Goal: Information Seeking & Learning: Learn about a topic

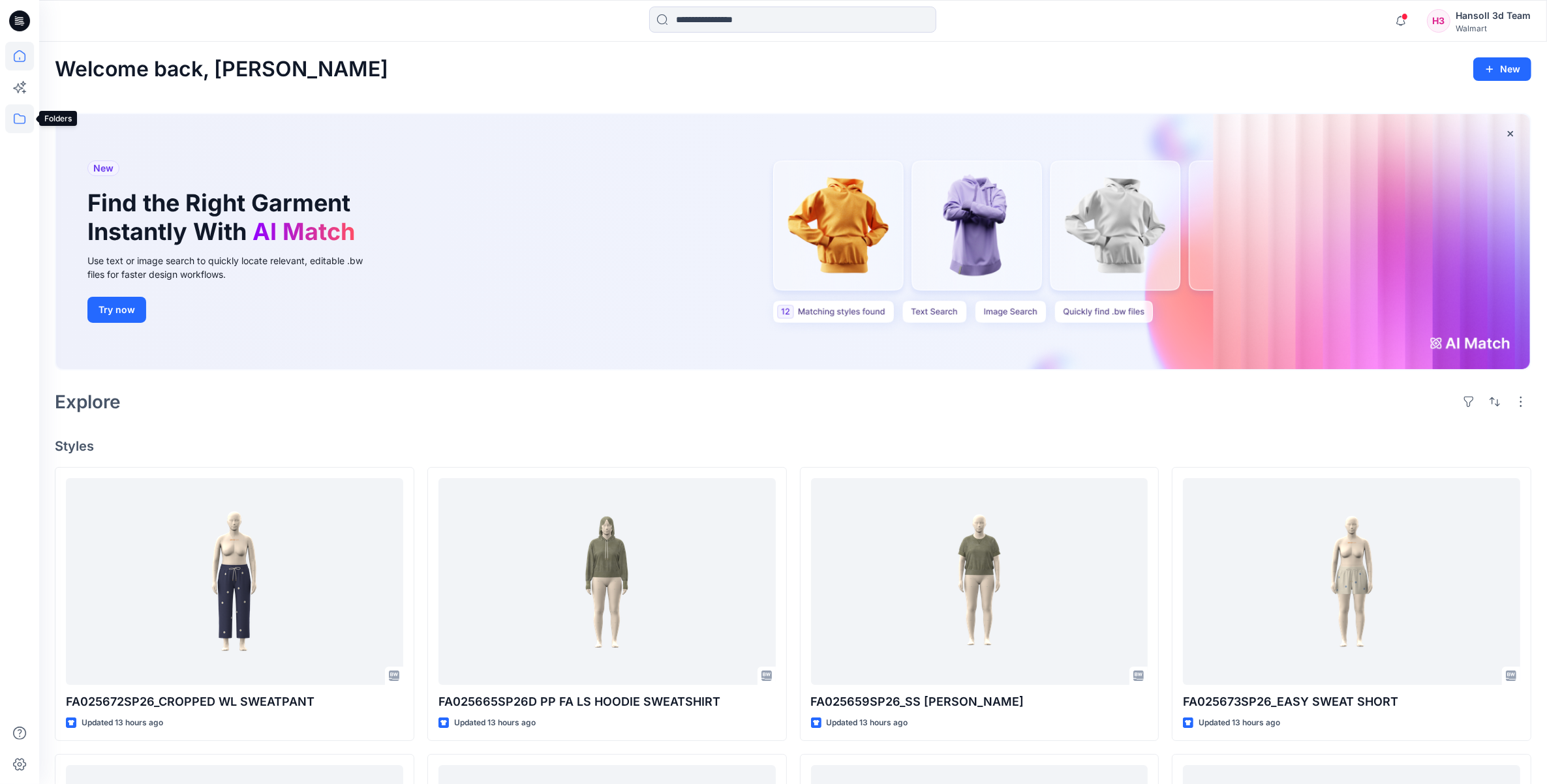
click at [24, 129] on icon at bounding box center [19, 118] width 28 height 28
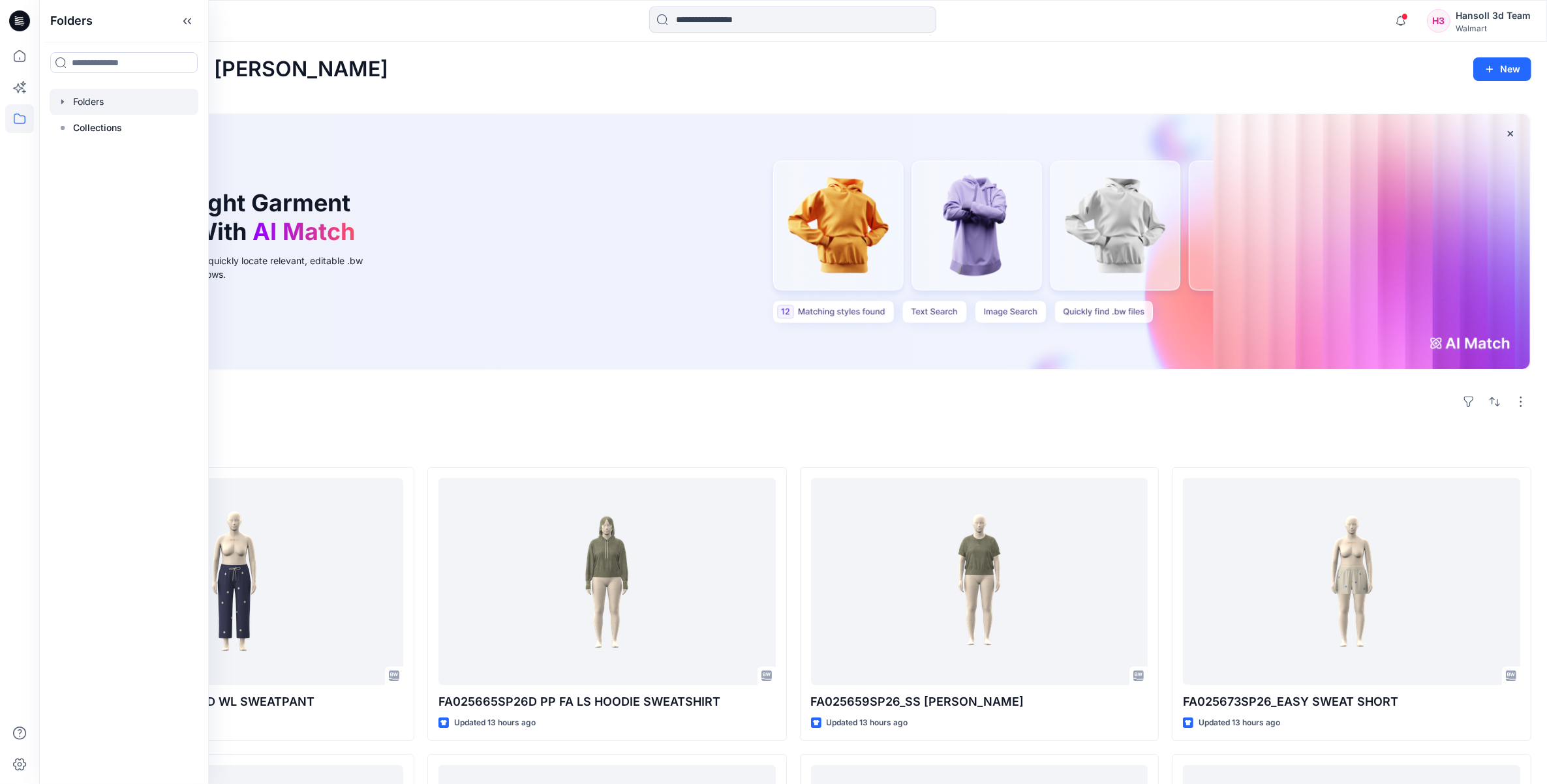
click at [67, 100] on icon "button" at bounding box center [63, 102] width 11 height 11
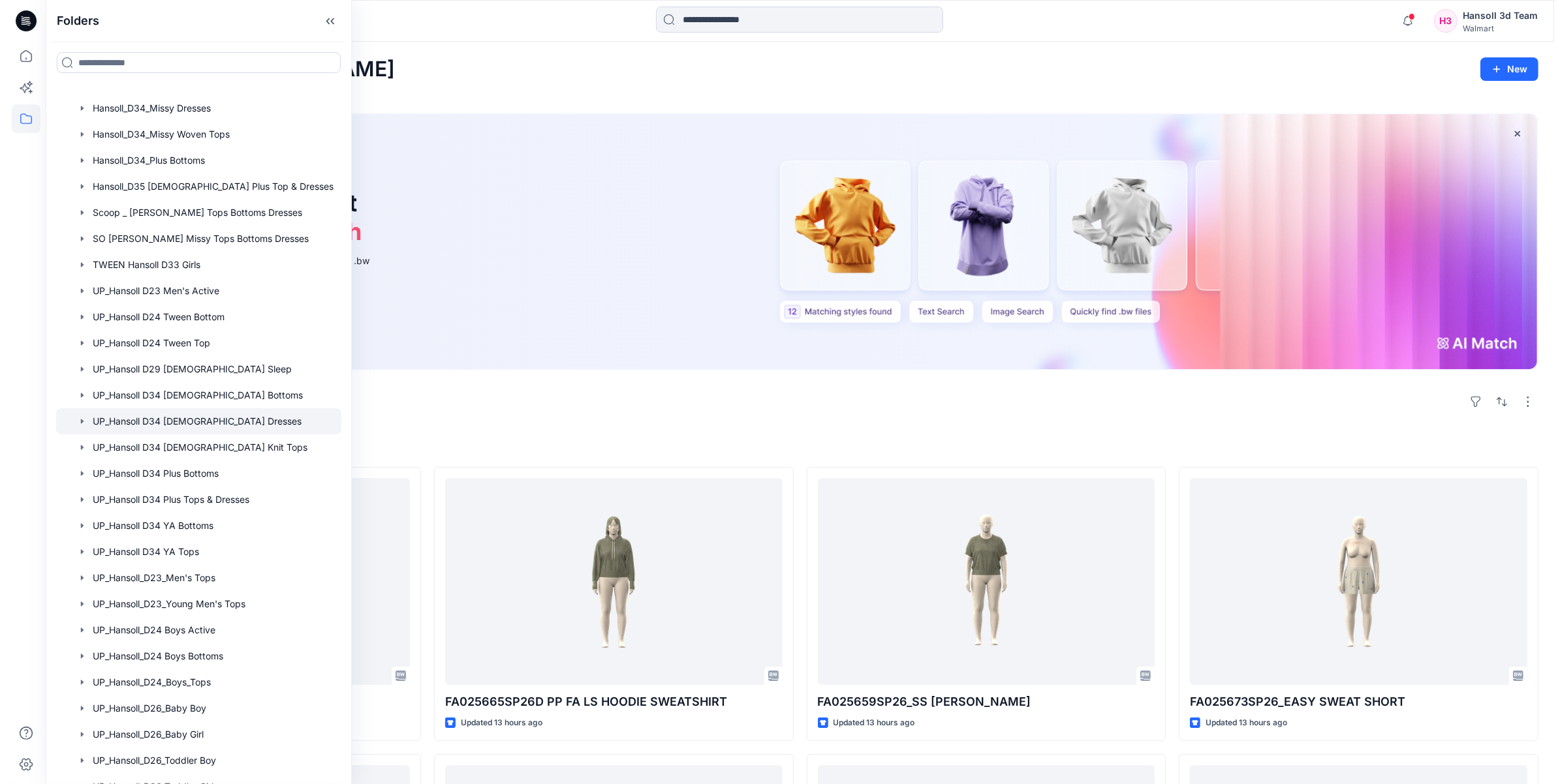
scroll to position [570, 0]
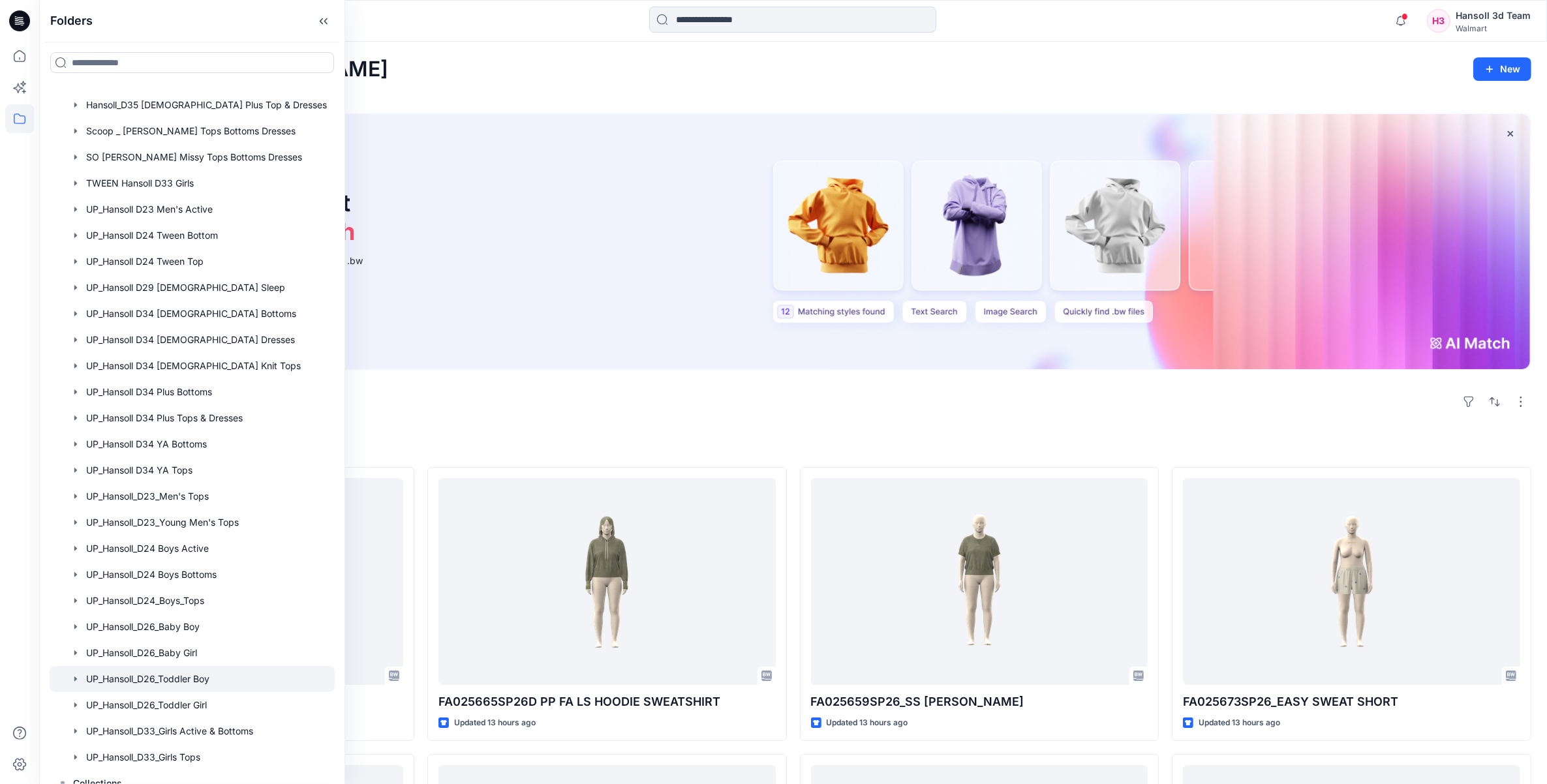
click at [211, 673] on div at bounding box center [192, 679] width 285 height 26
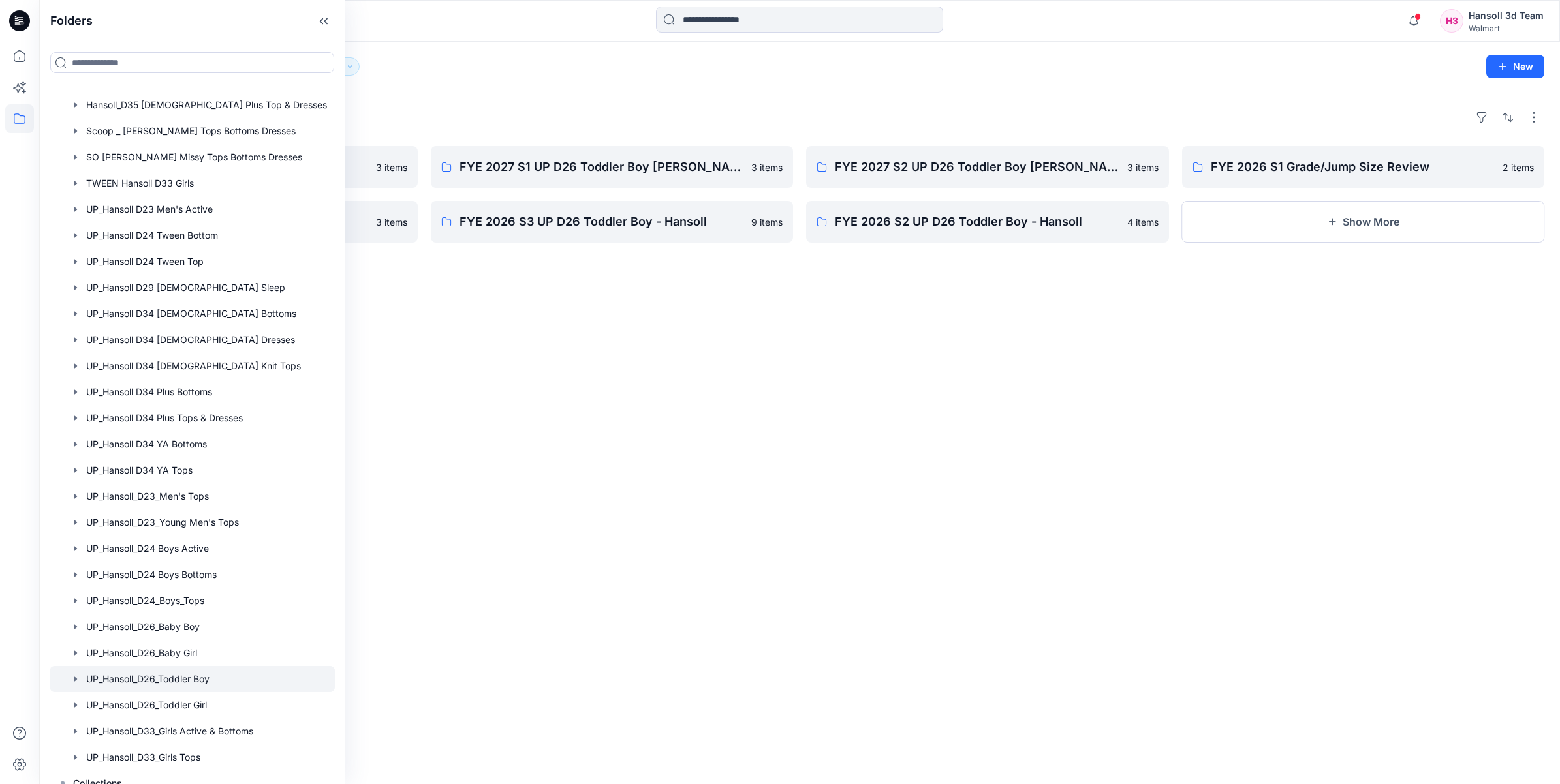
click at [864, 538] on div "Folders FYE 2027 S3 UP D26 Toddler Boy Hansoll 3 items FYE 2026 S4 UP D26 Toddl…" at bounding box center [799, 437] width 1520 height 692
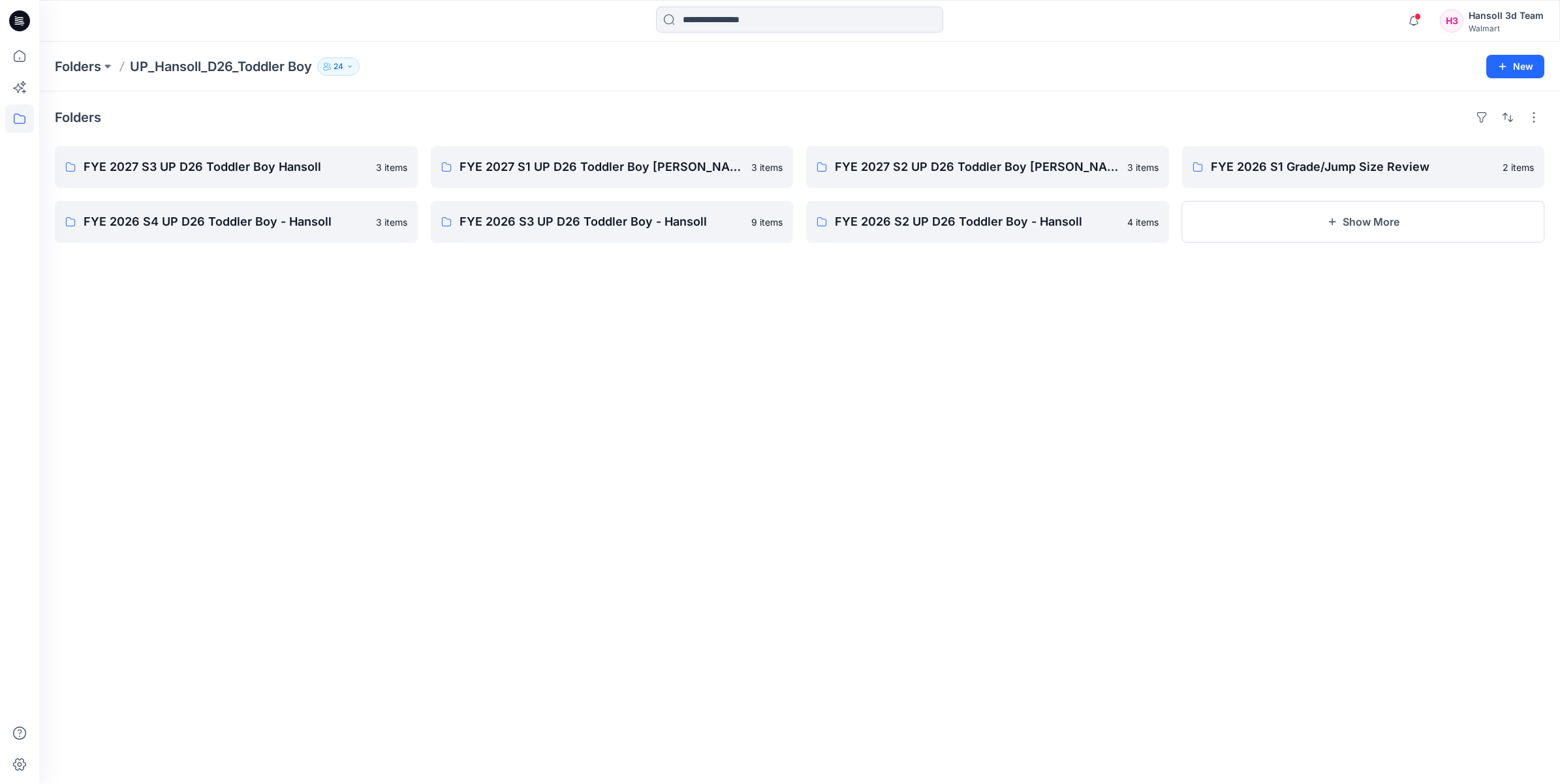
click at [832, 516] on div "Folders FYE 2027 S3 UP D26 Toddler Boy Hansoll 3 items FYE 2026 S4 UP D26 Toddl…" at bounding box center [799, 437] width 1520 height 692
click at [813, 479] on div "Folders FYE 2027 S3 UP D26 Toddler Boy Hansoll 3 items FYE 2026 S4 UP D26 Toddl…" at bounding box center [799, 437] width 1520 height 692
click at [51, 383] on div "Folders FYE 2027 S3 UP D26 Toddler Boy Hansoll 3 items FYE 2026 S4 UP D26 Toddl…" at bounding box center [799, 437] width 1520 height 692
drag, startPoint x: 180, startPoint y: 424, endPoint x: 217, endPoint y: 426, distance: 37.1
click at [182, 424] on div "Folders FYE 2027 S3 UP D26 Toddler Boy Hansoll 3 items FYE 2026 S4 UP D26 Toddl…" at bounding box center [799, 437] width 1520 height 692
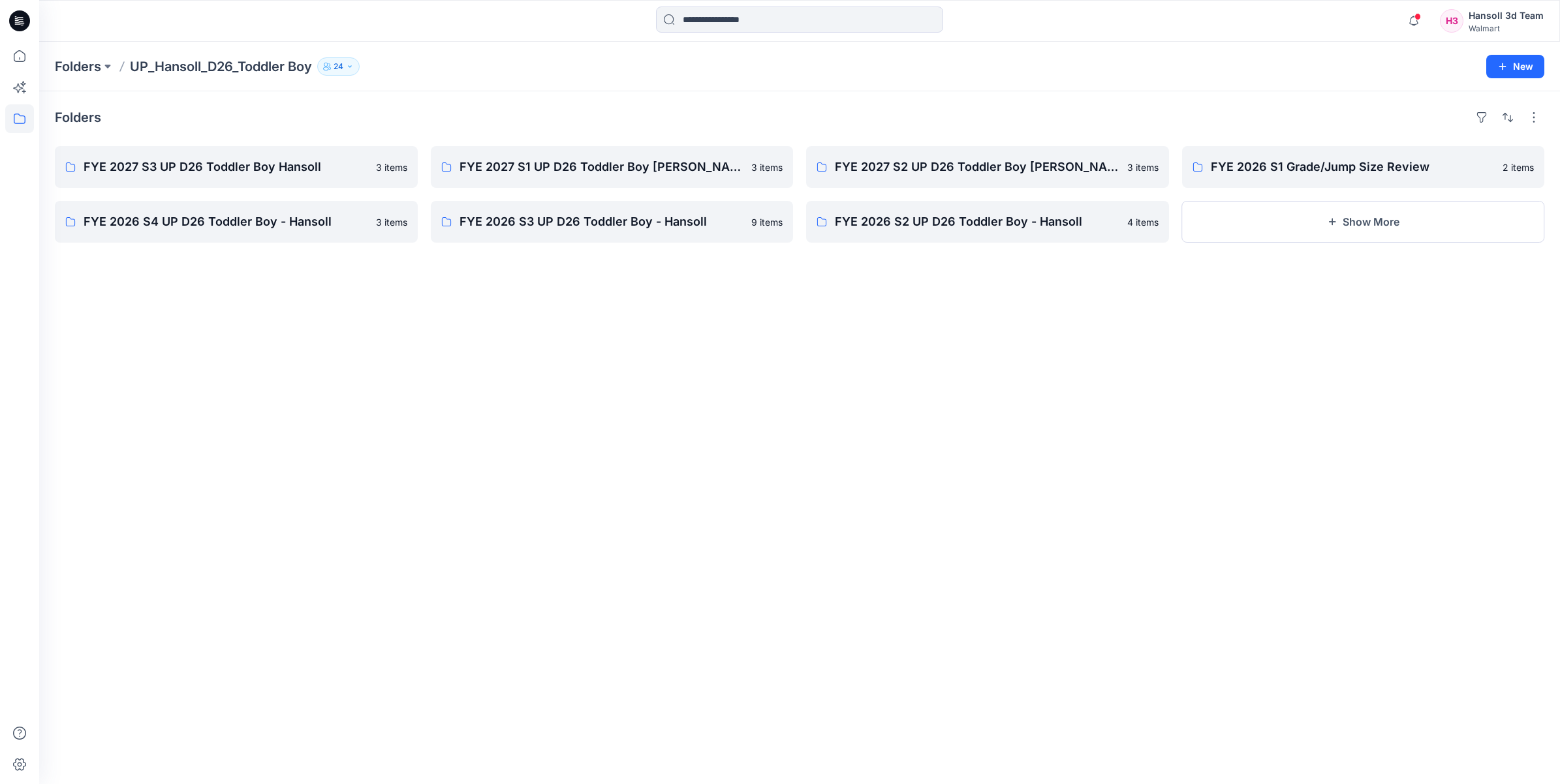
drag, startPoint x: 650, startPoint y: 481, endPoint x: 656, endPoint y: 476, distance: 7.8
click at [648, 481] on div "Folders FYE 2027 S3 UP D26 Toddler Boy Hansoll 3 items FYE 2026 S4 UP D26 Toddl…" at bounding box center [799, 437] width 1520 height 692
click at [273, 155] on link "FYE 2027 S3 UP D26 Toddler Boy Hansoll" at bounding box center [235, 167] width 362 height 42
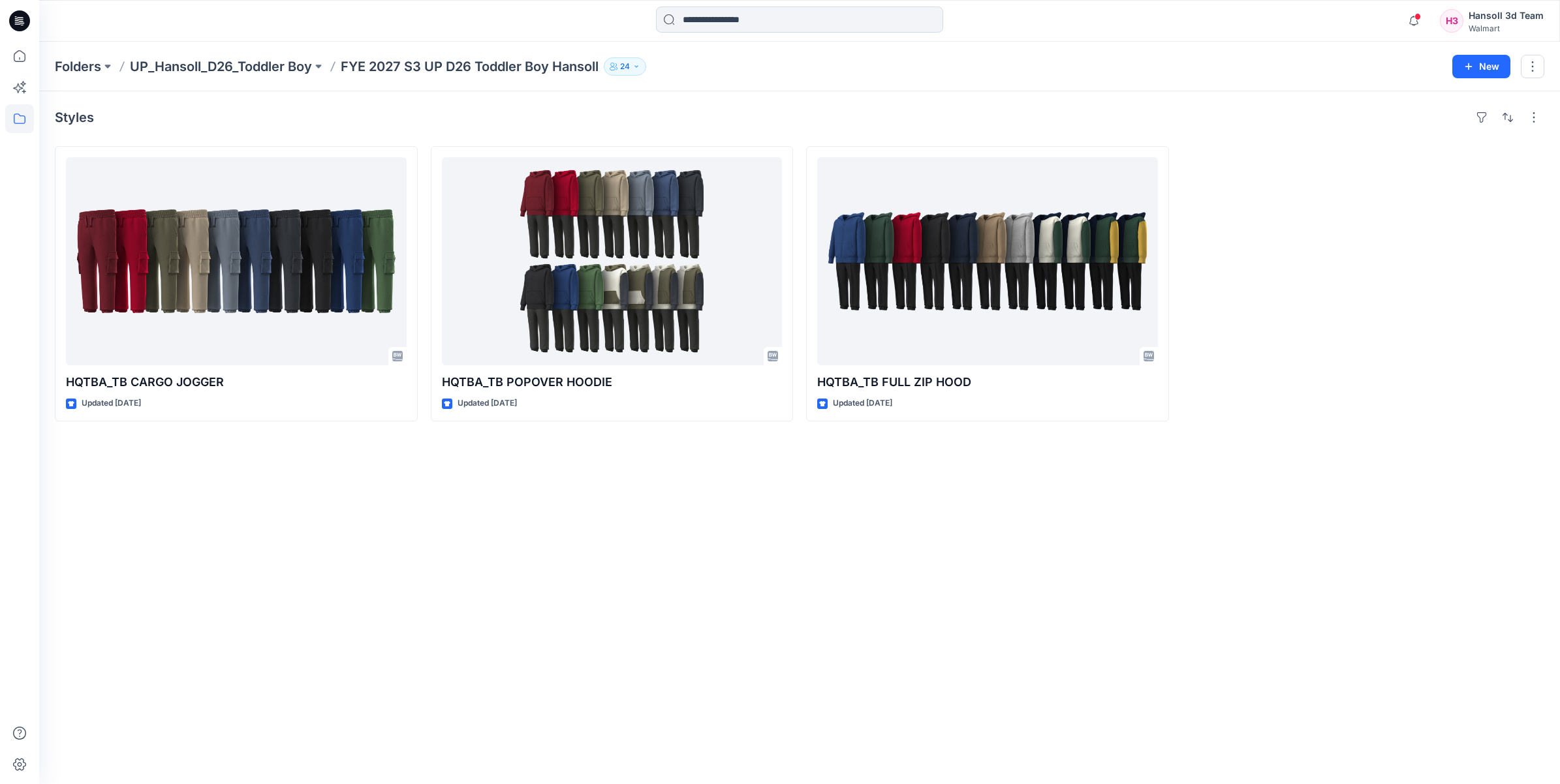
click at [581, 522] on div "Styles HQTBA_TB CARGO JOGGER Updated [DATE] HQTBA_TB POPOVER HOODIE Updated [DA…" at bounding box center [799, 437] width 1520 height 692
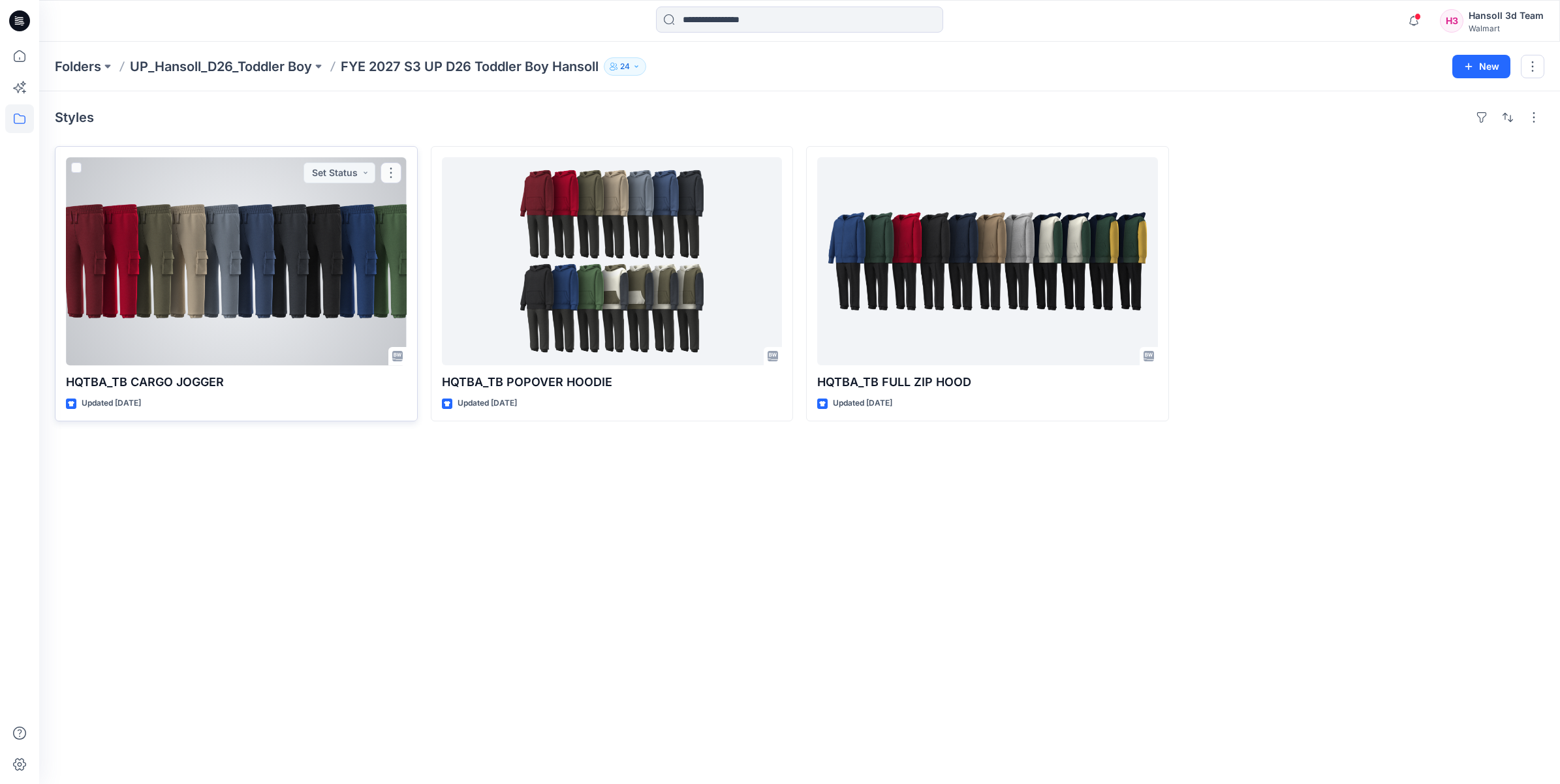
click at [308, 288] on div at bounding box center [235, 261] width 341 height 208
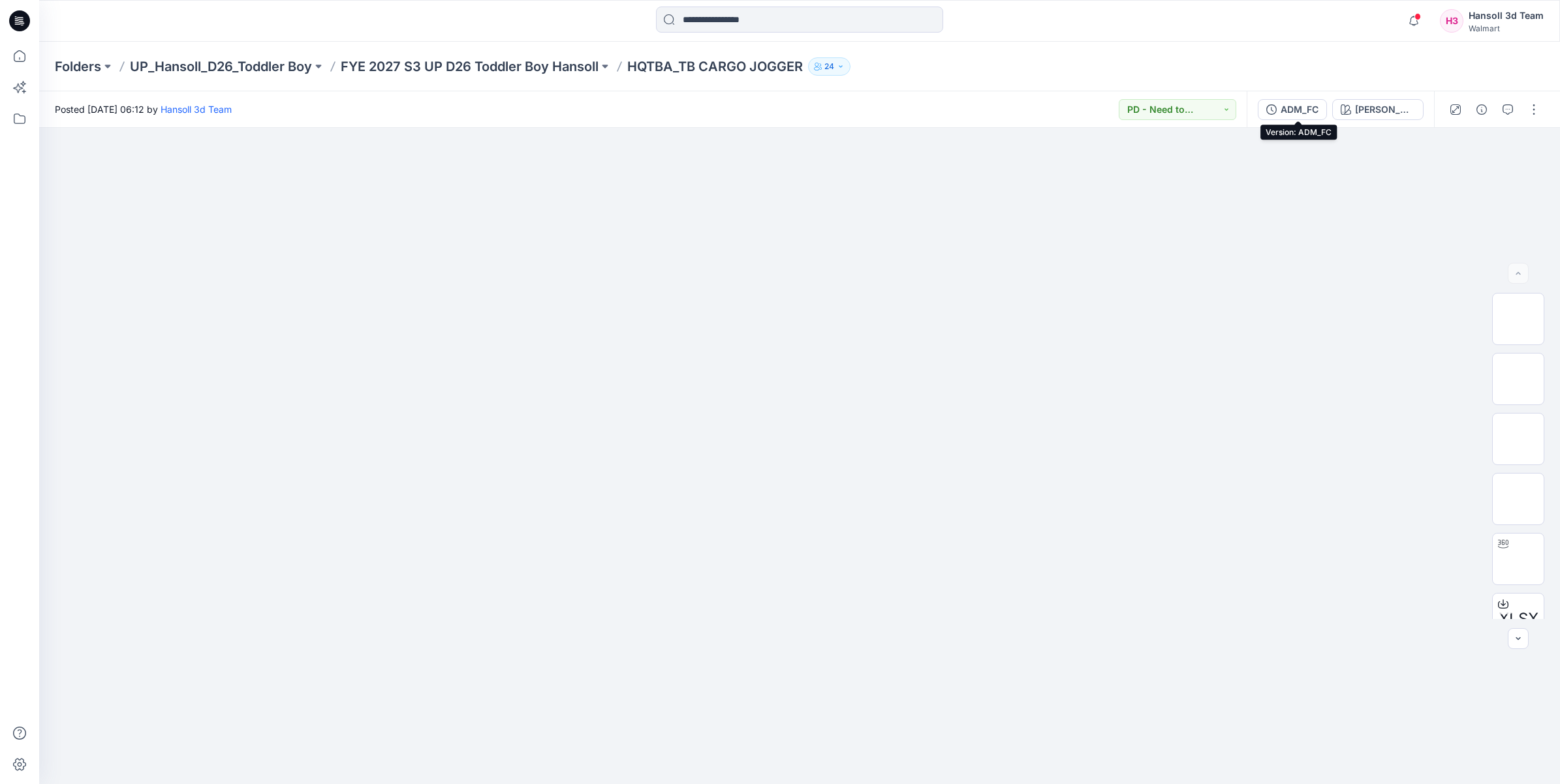
click at [1326, 100] on button "ADM_FC" at bounding box center [1291, 109] width 69 height 21
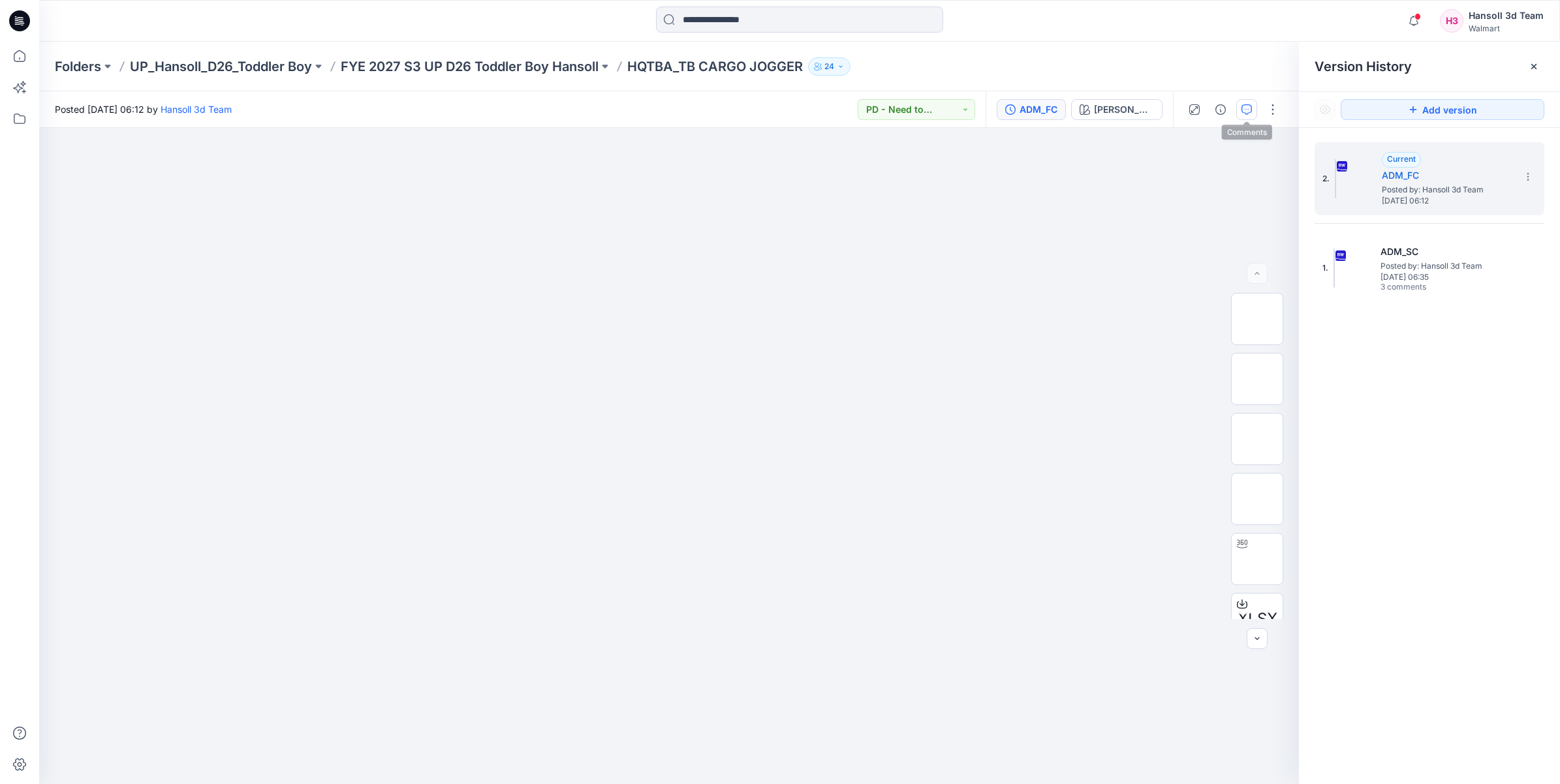
click at [1244, 108] on icon "button" at bounding box center [1246, 108] width 5 height 1
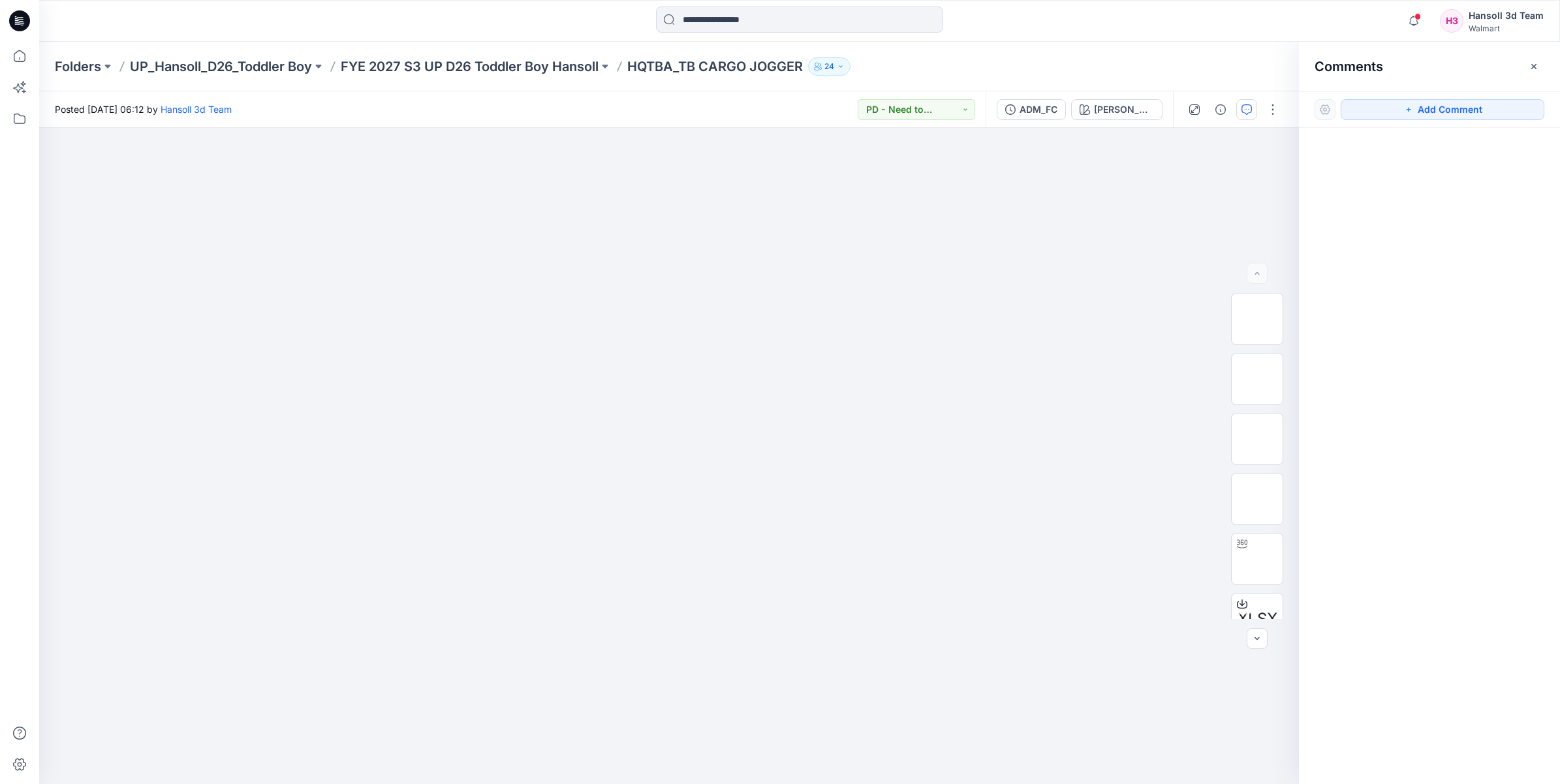
click at [1042, 121] on div "ADM_FC [PERSON_NAME] RED" at bounding box center [1079, 109] width 188 height 36
click at [1048, 109] on div "ADM_FC" at bounding box center [1037, 109] width 38 height 15
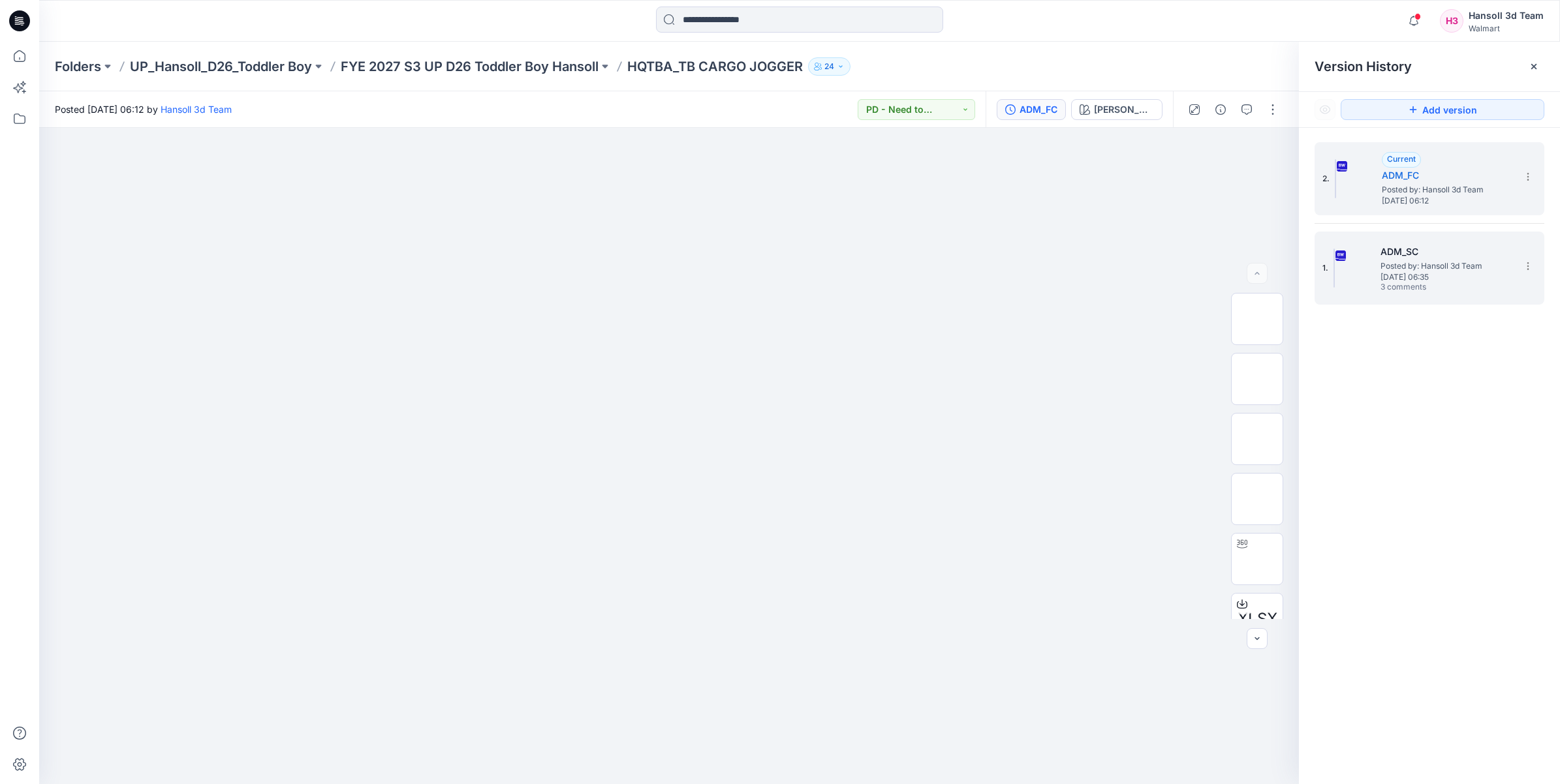
click at [1437, 275] on span "[DATE] 06:35" at bounding box center [1446, 276] width 131 height 9
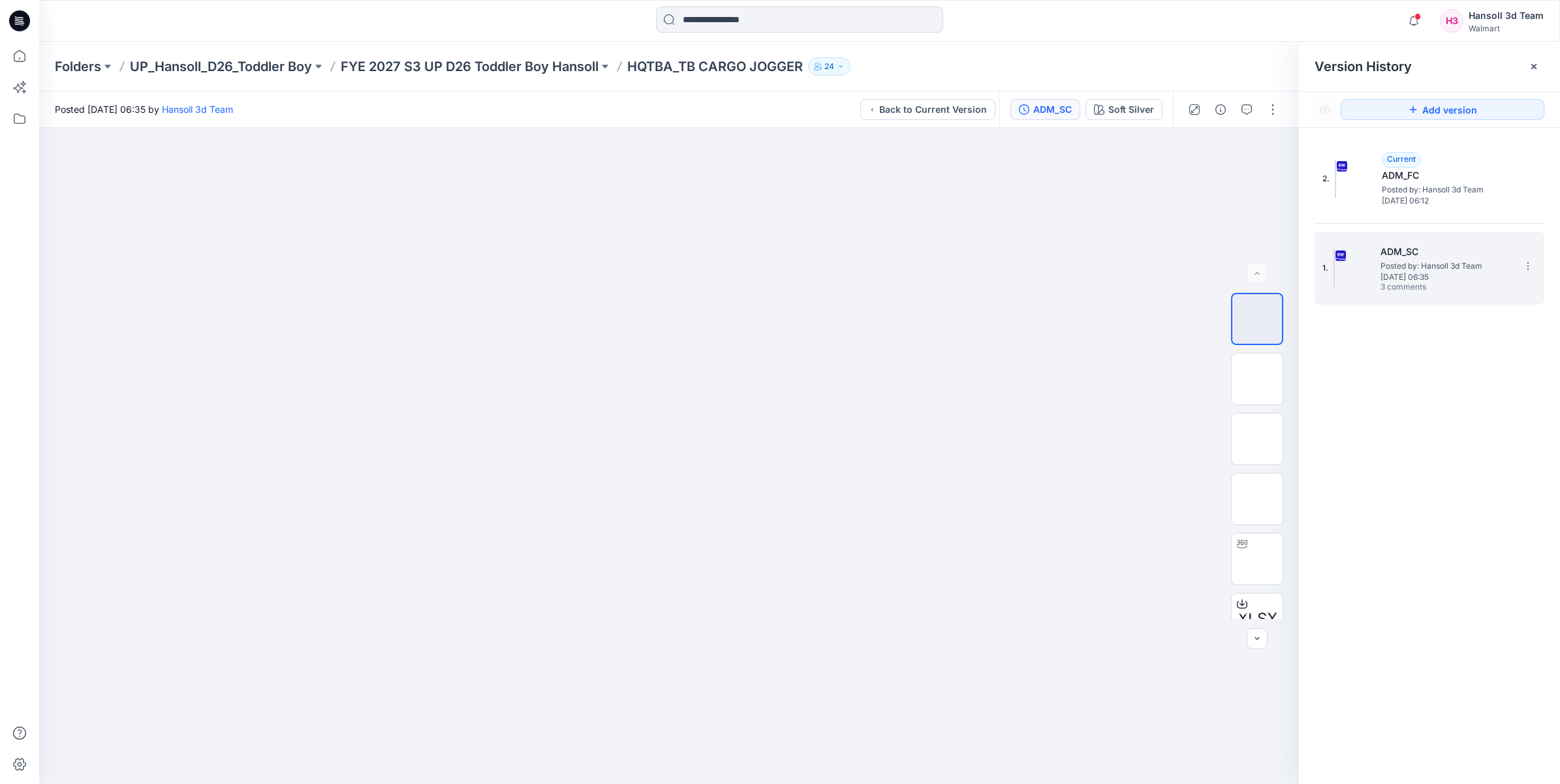
click at [1493, 277] on span "[DATE] 06:35" at bounding box center [1446, 276] width 131 height 9
click at [1245, 103] on button "button" at bounding box center [1245, 109] width 21 height 21
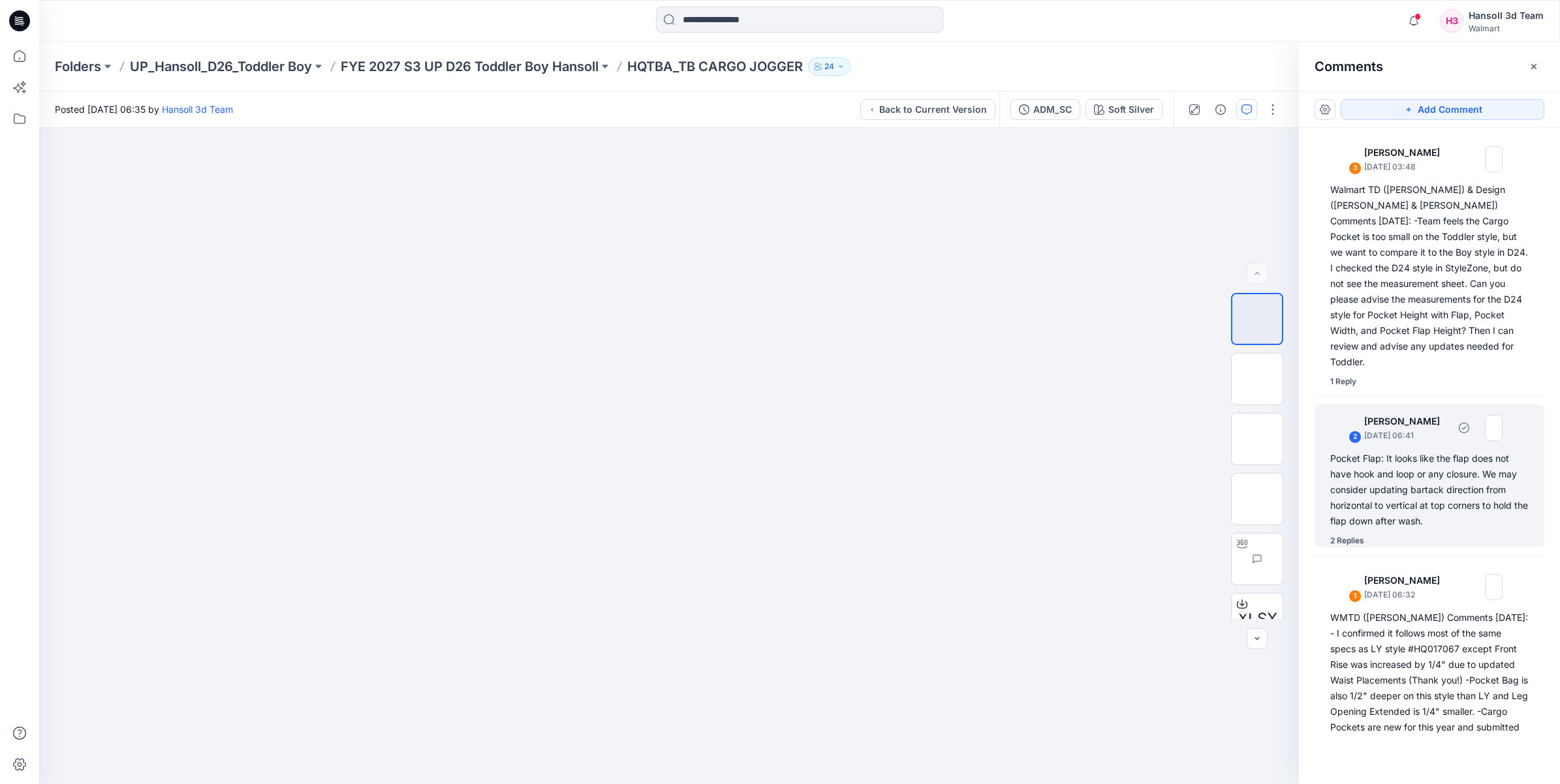
click at [1450, 492] on div "Pocket Flap: It looks like the flap does not have hook and loop or any closure.…" at bounding box center [1428, 490] width 198 height 78
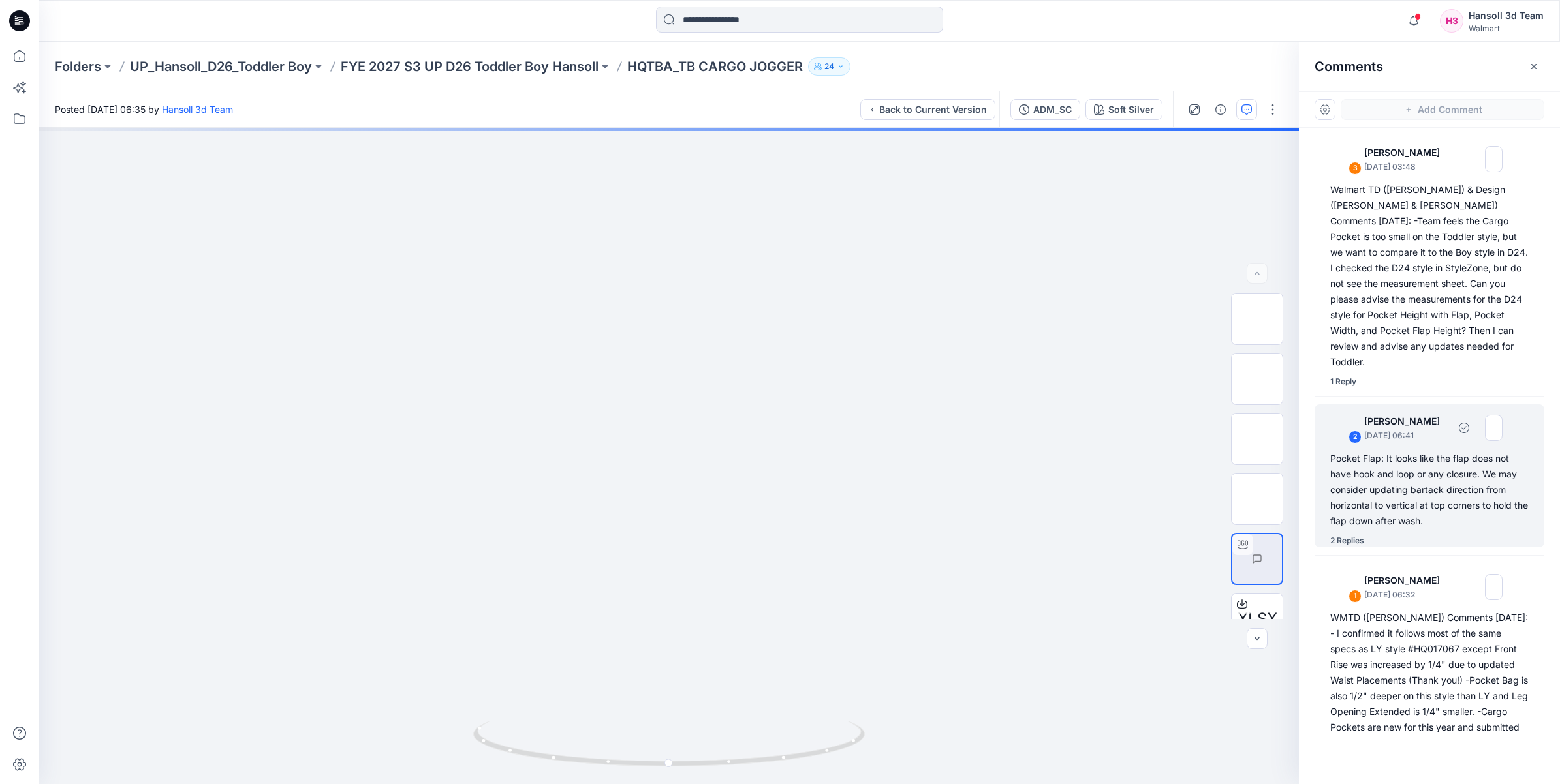
click at [1365, 534] on div "2 Replies" at bounding box center [1436, 540] width 214 height 13
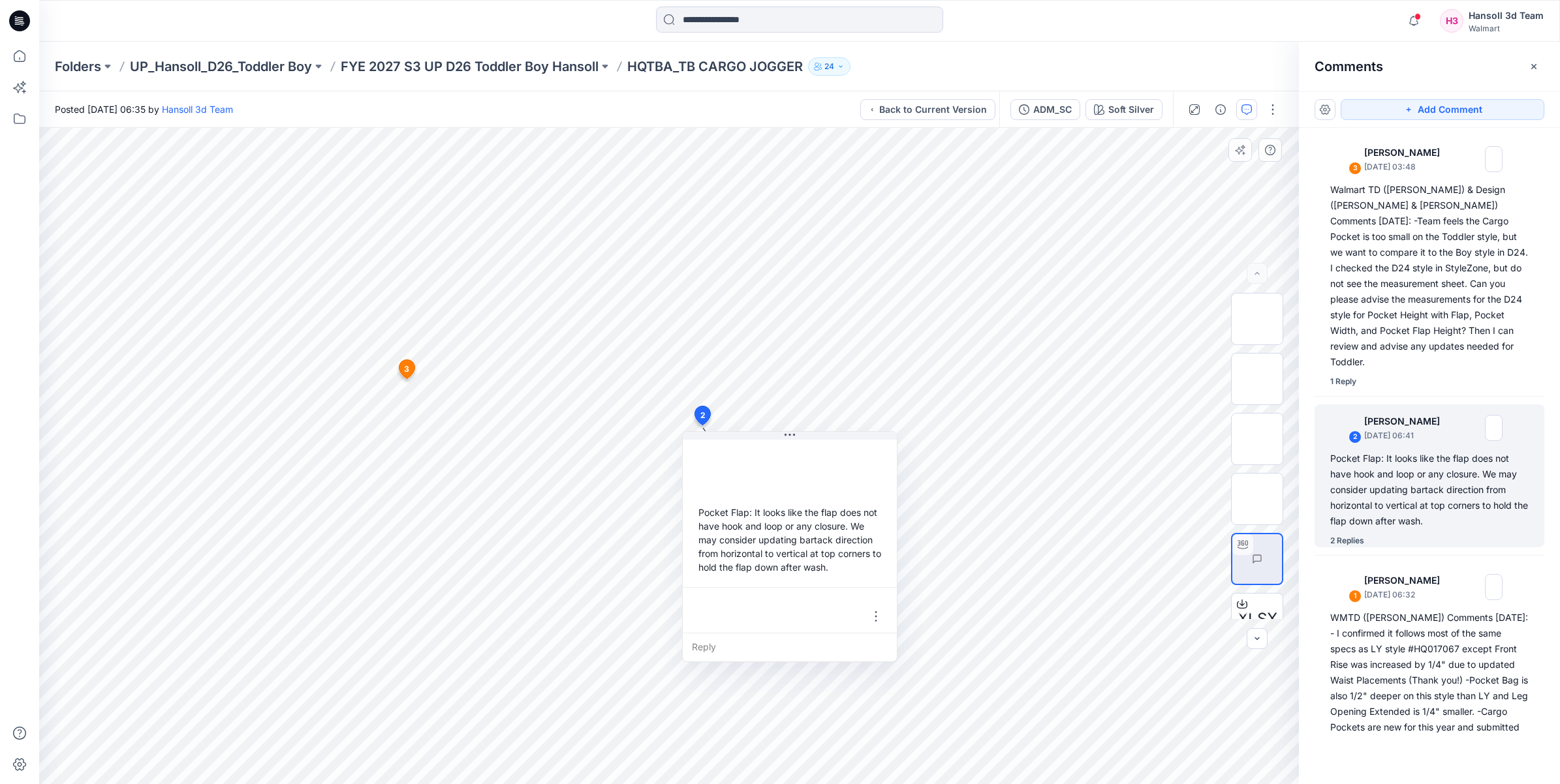
scroll to position [228, 0]
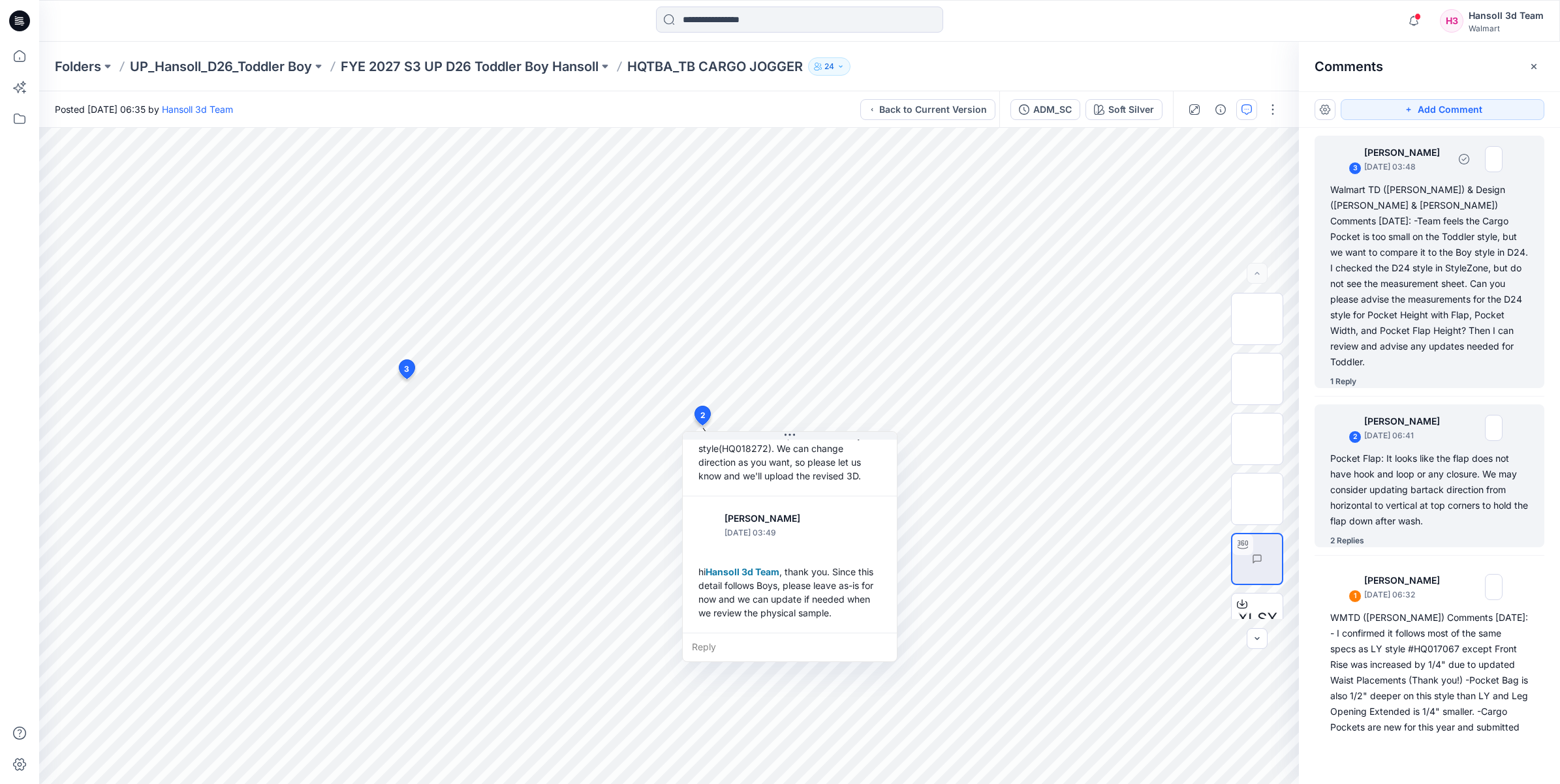
click at [1359, 249] on div "Walmart TD ([PERSON_NAME]) & Design ([PERSON_NAME] & [PERSON_NAME]) Comments [D…" at bounding box center [1428, 275] width 198 height 187
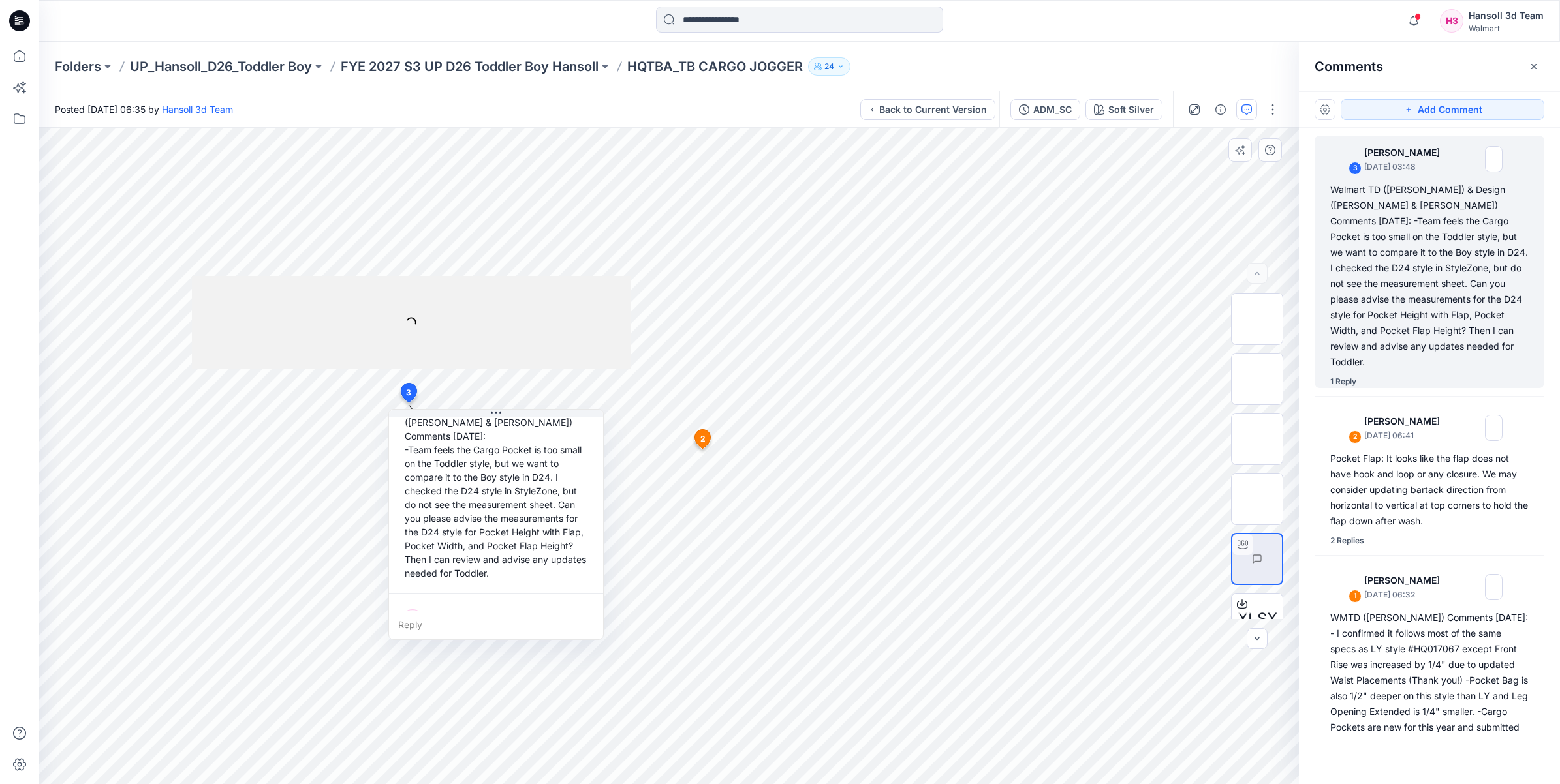
scroll to position [187, 0]
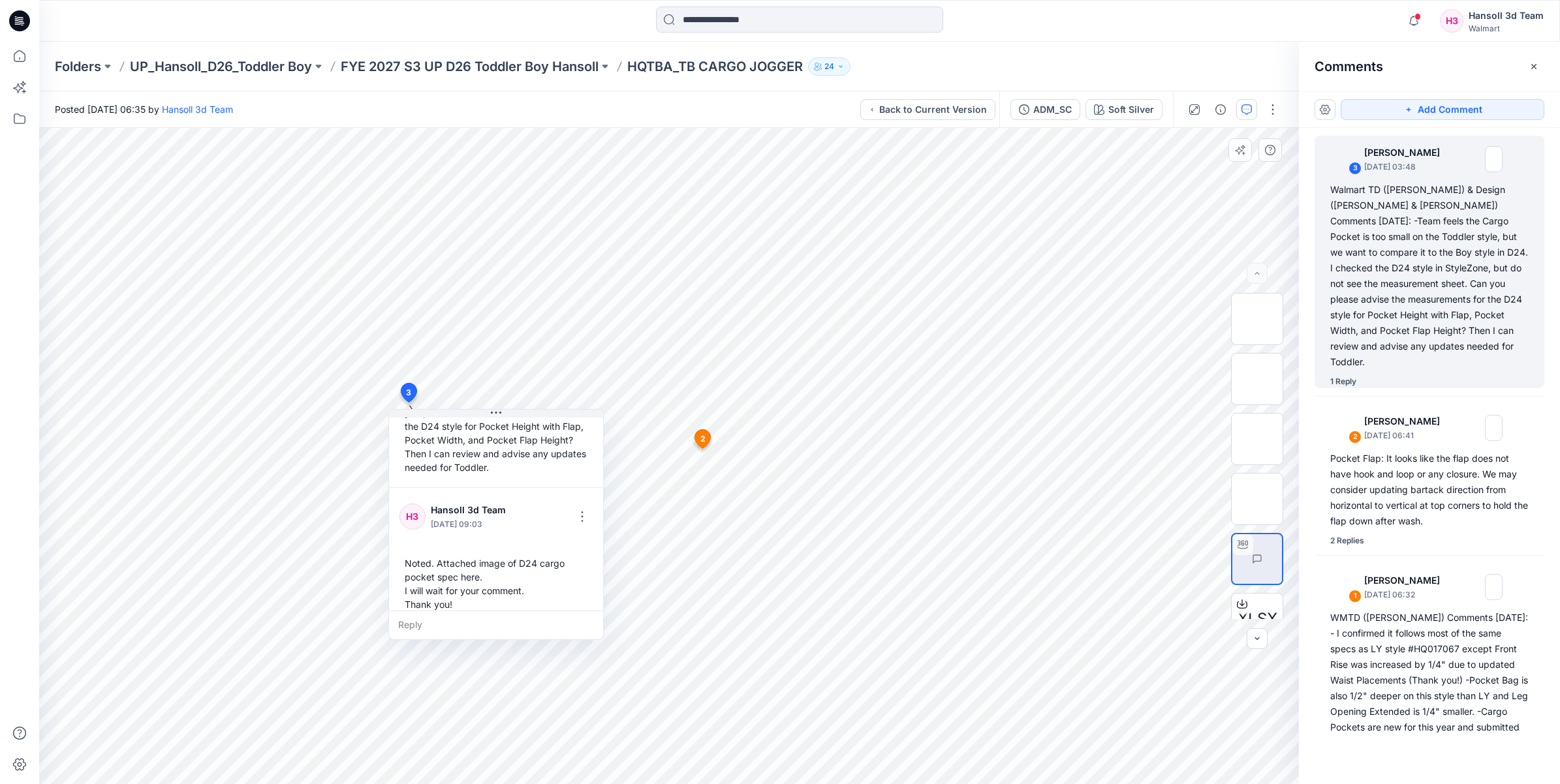
click at [706, 435] on icon at bounding box center [702, 438] width 16 height 19
